Goal: Transaction & Acquisition: Purchase product/service

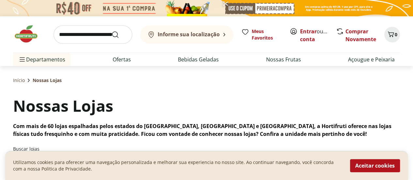
click at [27, 34] on img at bounding box center [29, 34] width 33 height 20
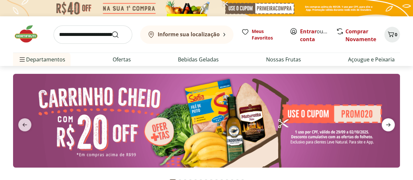
click at [390, 123] on icon "next" at bounding box center [388, 125] width 8 height 8
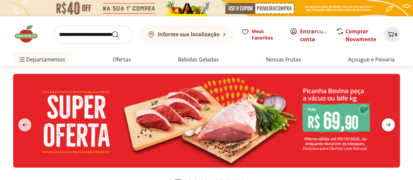
click at [390, 123] on icon "next" at bounding box center [388, 125] width 8 height 8
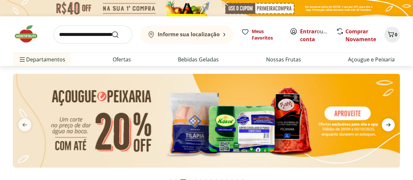
click at [390, 123] on icon "next" at bounding box center [388, 125] width 8 height 8
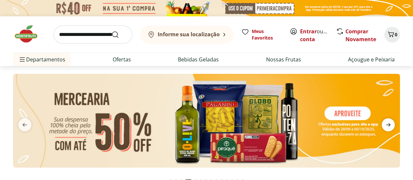
click at [390, 123] on icon "next" at bounding box center [388, 125] width 8 height 8
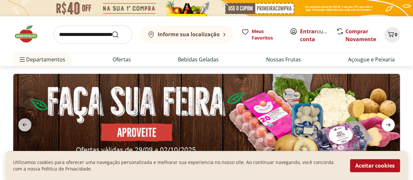
click at [390, 123] on icon "next" at bounding box center [388, 125] width 8 height 8
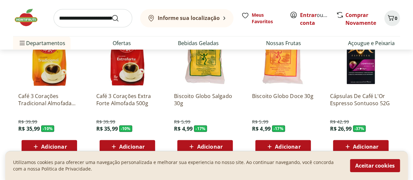
scroll to position [979, 0]
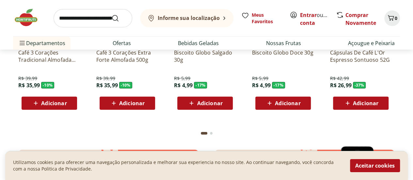
click at [77, 13] on input "search" at bounding box center [93, 18] width 79 height 18
type input "**********"
click at [111, 14] on button "Submit Search" at bounding box center [119, 18] width 16 height 8
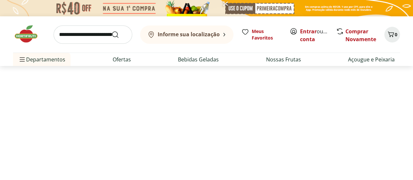
select select "**********"
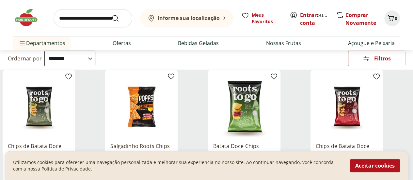
scroll to position [33, 0]
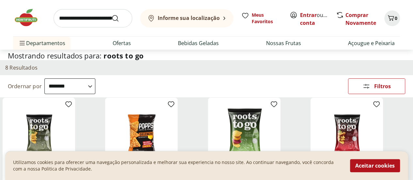
click at [144, 60] on span "roots to go" at bounding box center [123, 56] width 40 height 10
click at [222, 60] on header "Mostrando resultados para: roots to go" at bounding box center [206, 56] width 397 height 8
click at [29, 19] on img at bounding box center [29, 18] width 33 height 20
